Goal: Task Accomplishment & Management: Manage account settings

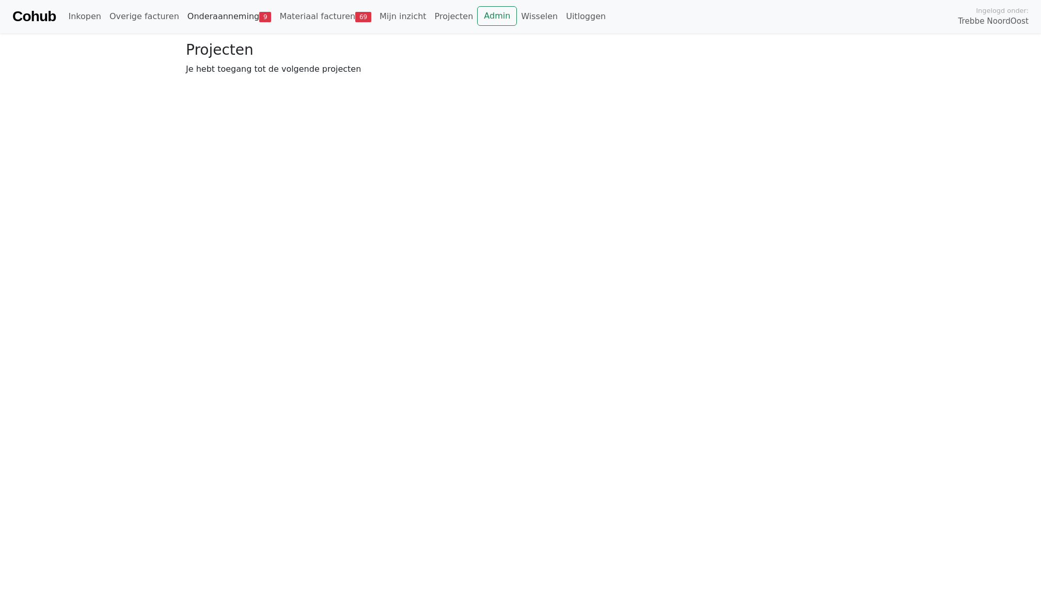
click at [200, 20] on link "Onderaanneming 9" at bounding box center [229, 16] width 92 height 21
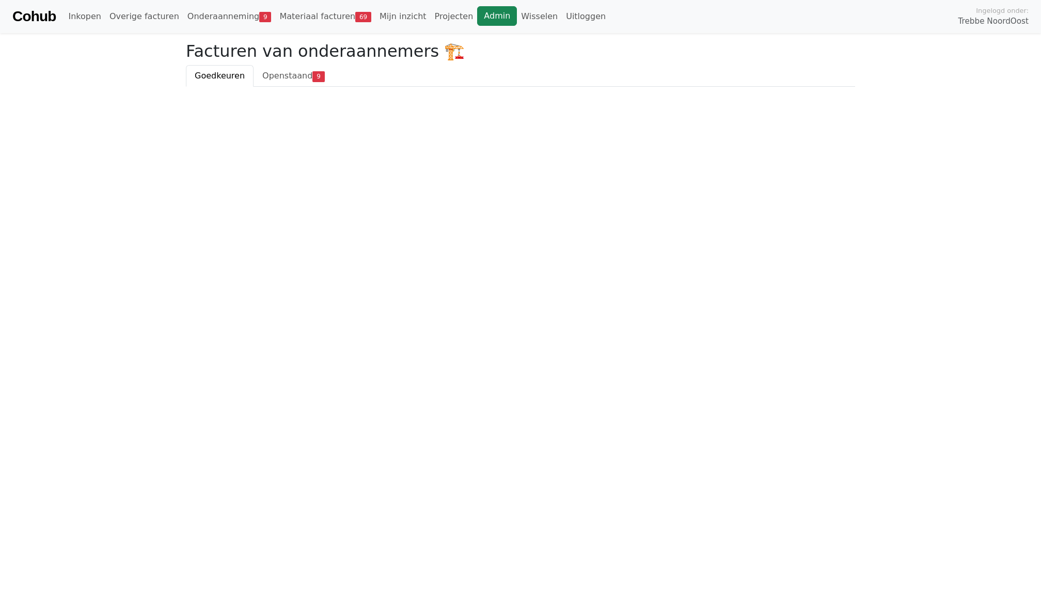
click at [482, 19] on link "Admin" at bounding box center [497, 16] width 40 height 20
click at [477, 15] on link "Admin" at bounding box center [497, 16] width 40 height 20
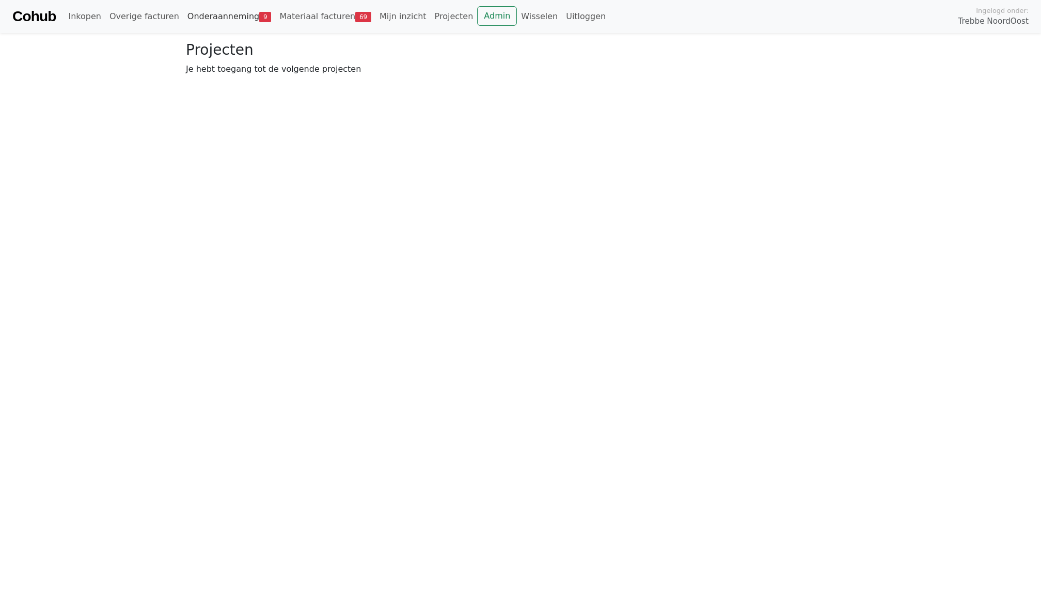
click at [210, 17] on link "Onderaanneming 9" at bounding box center [229, 16] width 92 height 21
click at [299, 73] on span "Openstaand" at bounding box center [287, 76] width 50 height 10
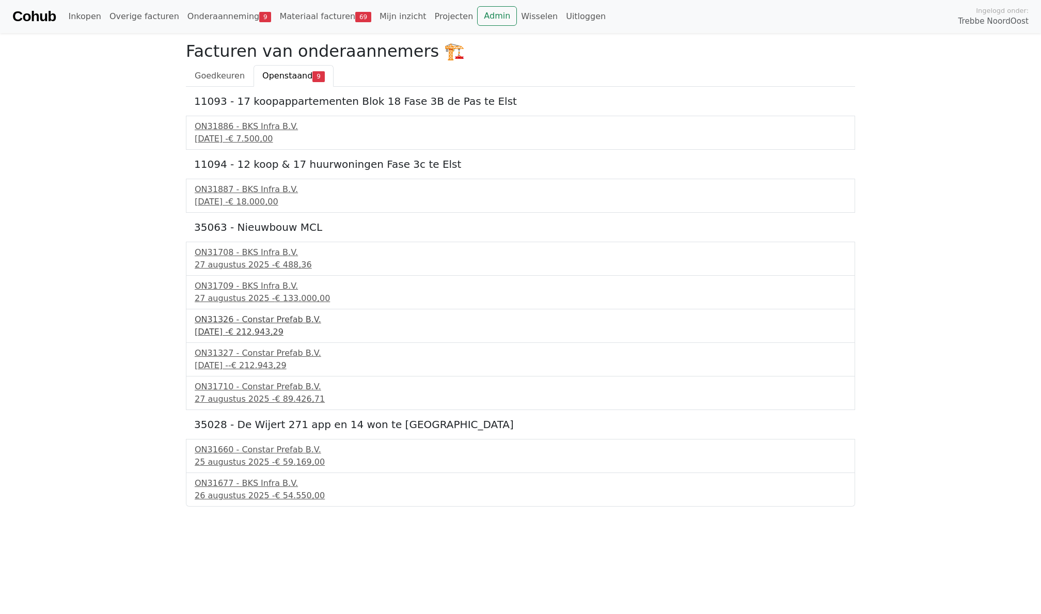
click at [257, 319] on div "ON31326 - Constar Prefab B.V." at bounding box center [521, 319] width 652 height 12
click at [153, 506] on html "Cohub Inkopen Overige facturen Onderaanneming 9 Materiaal facturen 69 Mijn inzi…" at bounding box center [520, 253] width 1041 height 506
